Goal: Task Accomplishment & Management: Use online tool/utility

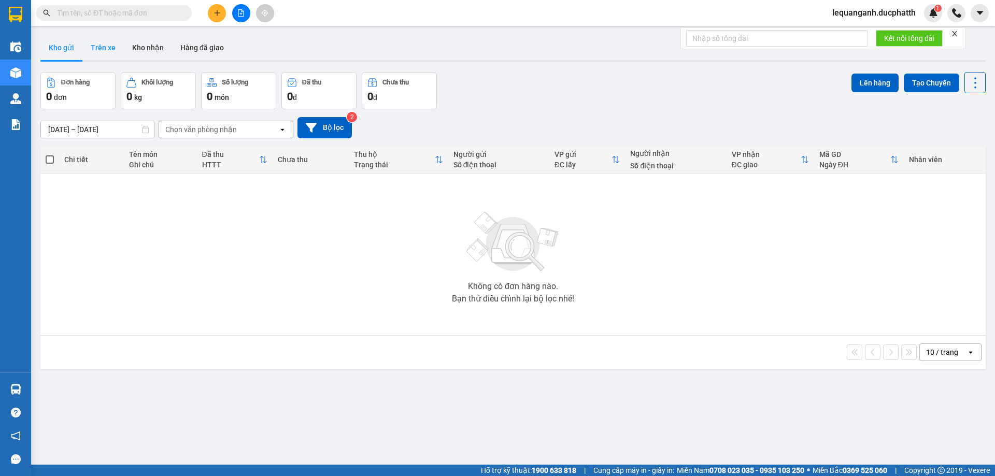
click at [110, 55] on button "Trên xe" at bounding box center [102, 47] width 41 height 25
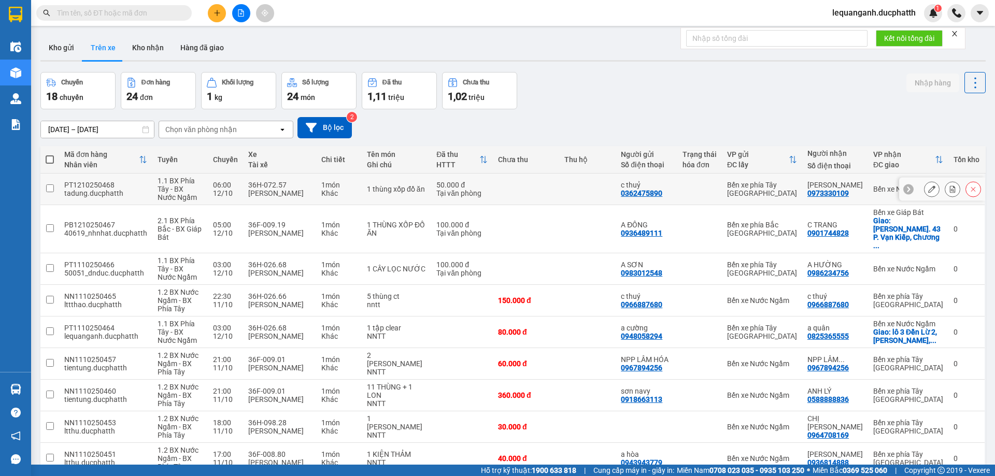
click at [252, 185] on div "36H-072.57" at bounding box center [279, 185] width 63 height 8
checkbox input "true"
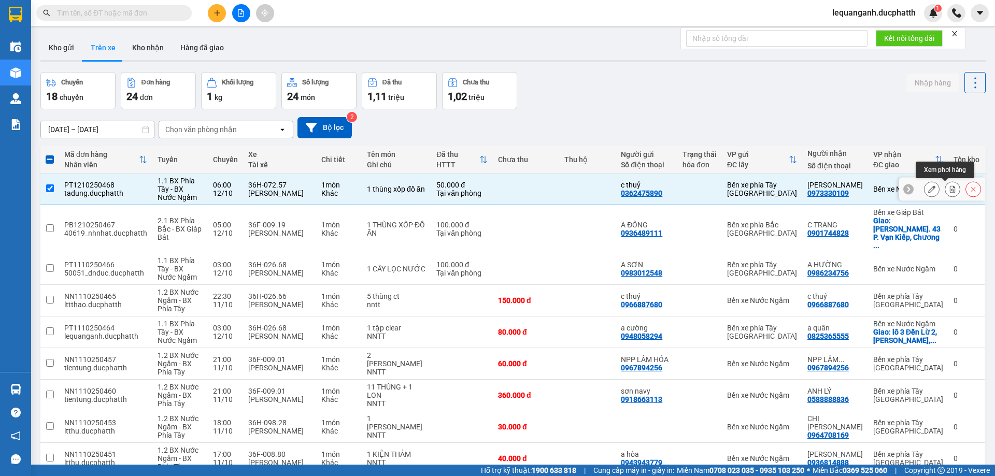
click at [949, 193] on icon at bounding box center [952, 188] width 7 height 7
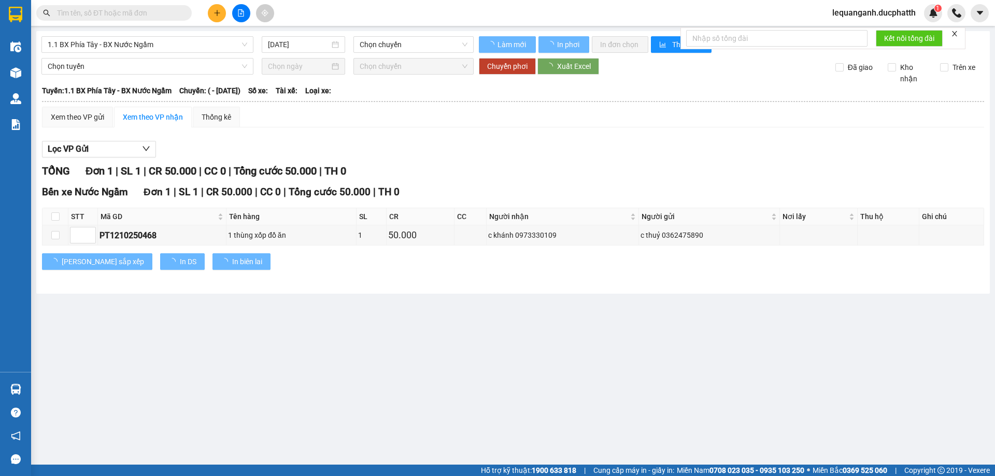
type input "12/10/2025"
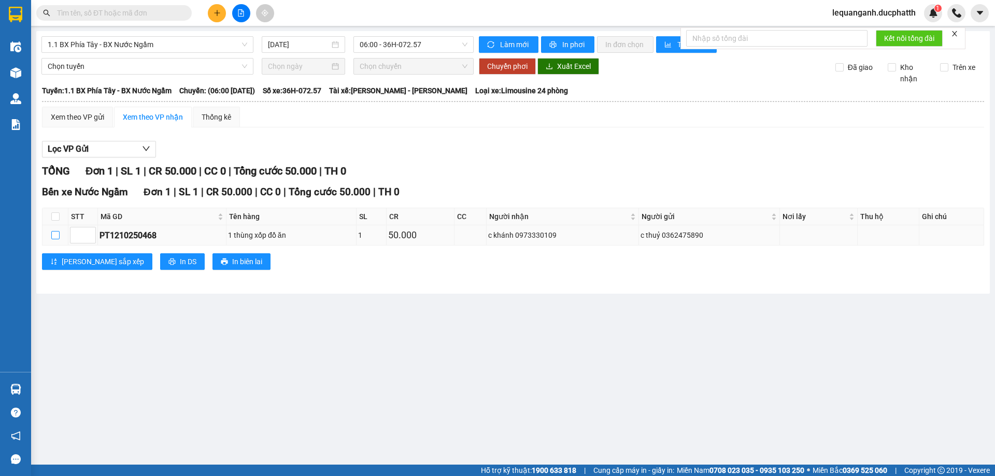
click at [54, 236] on input "checkbox" at bounding box center [55, 235] width 8 height 8
checkbox input "true"
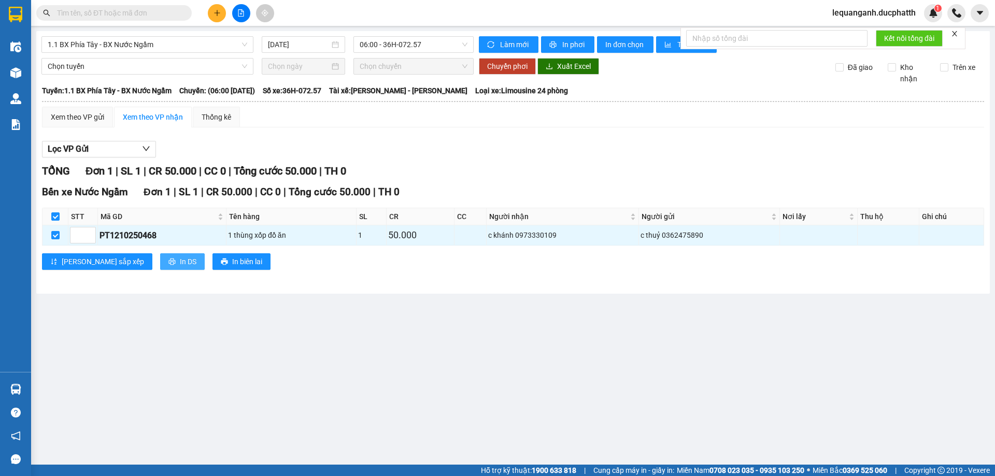
click at [160, 261] on button "In DS" at bounding box center [182, 261] width 45 height 17
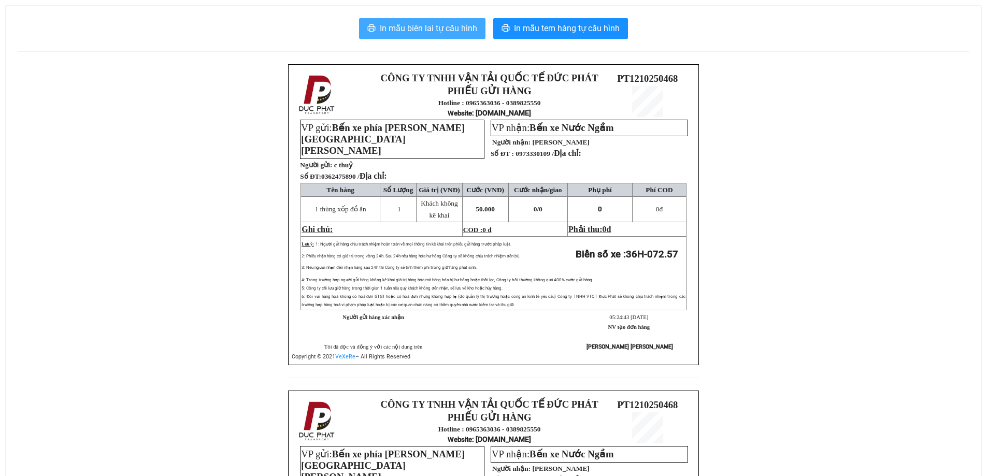
click at [417, 31] on span "In mẫu biên lai tự cấu hình" at bounding box center [428, 28] width 97 height 13
